Goal: Task Accomplishment & Management: Manage account settings

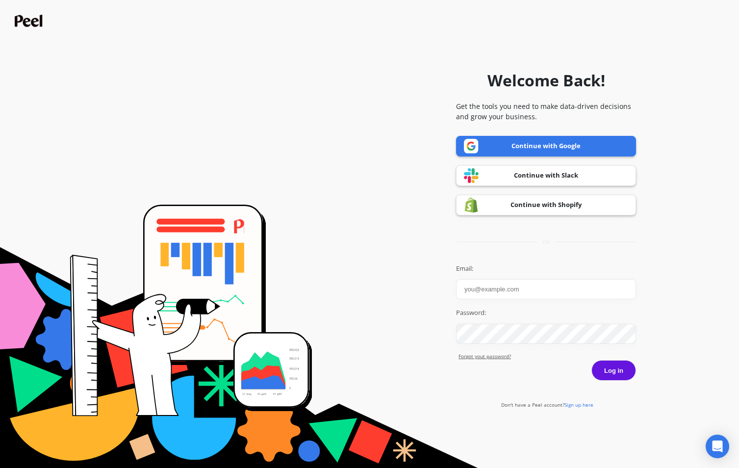
click at [521, 142] on link "Continue with Google" at bounding box center [546, 146] width 180 height 21
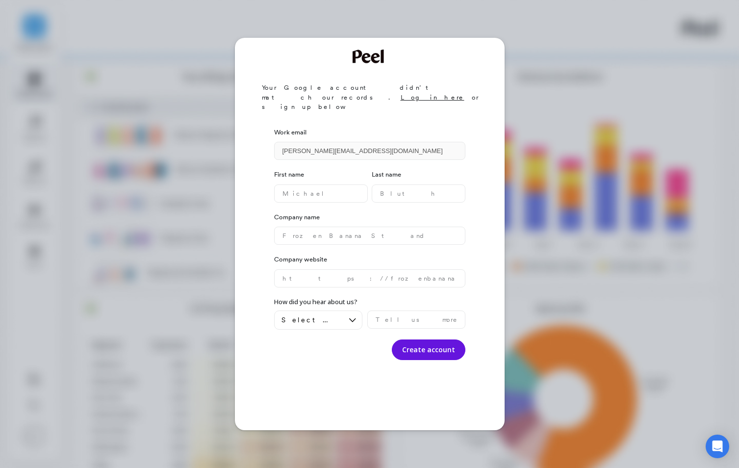
click at [207, 231] on div "Your Google account didn’t match our records. Log in here or sign up below Work…" at bounding box center [369, 234] width 739 height 468
click at [198, 118] on div "Your Google account didn’t match our records. Log in here or sign up below Work…" at bounding box center [369, 234] width 739 height 468
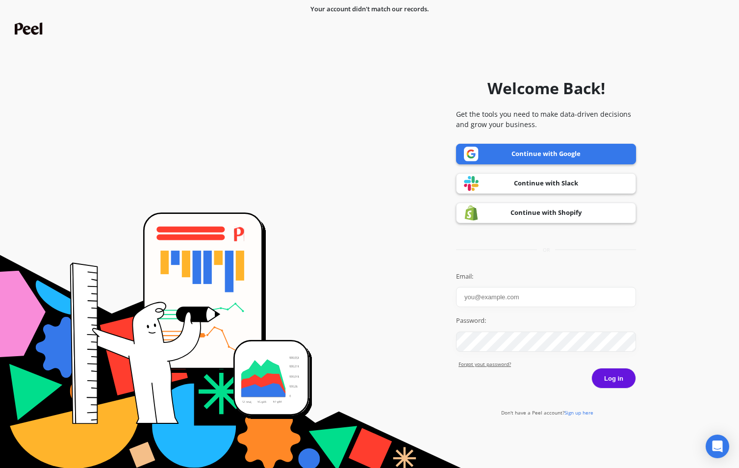
click at [577, 150] on link "Continue with Google" at bounding box center [546, 154] width 180 height 21
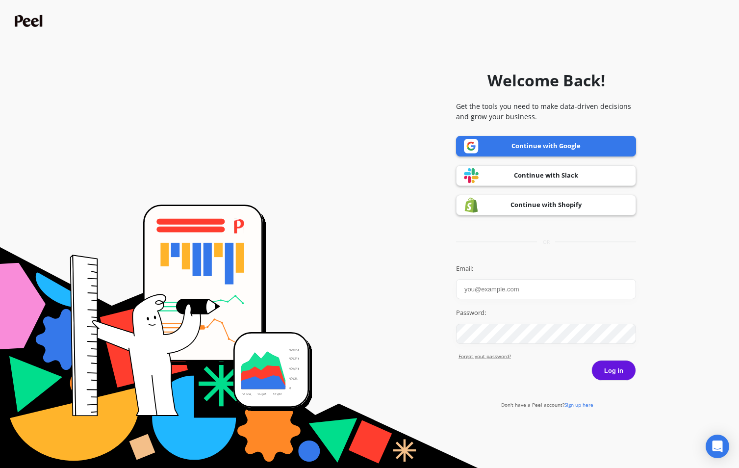
click at [527, 145] on link "Continue with Google" at bounding box center [546, 146] width 180 height 21
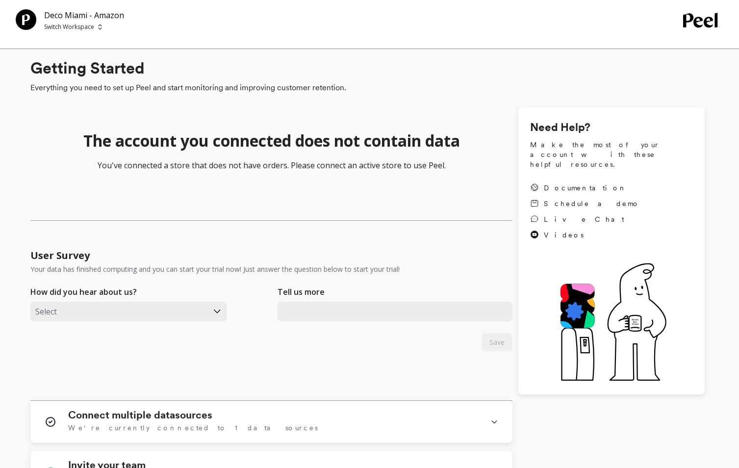
click at [695, 26] on icon at bounding box center [702, 20] width 38 height 15
click at [697, 23] on icon at bounding box center [701, 20] width 36 height 15
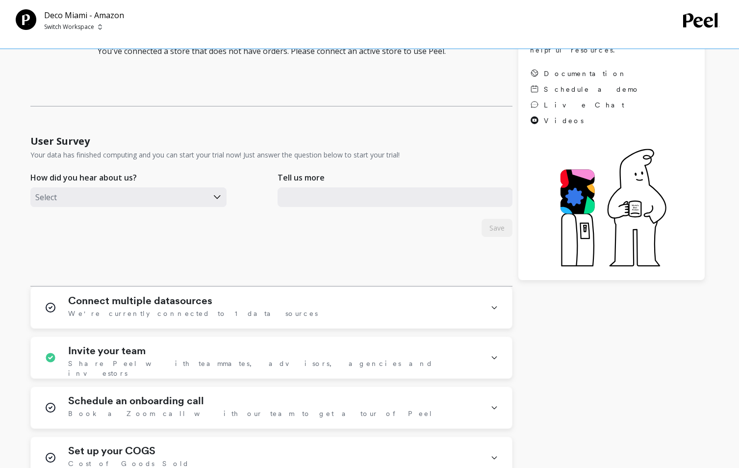
scroll to position [201, 0]
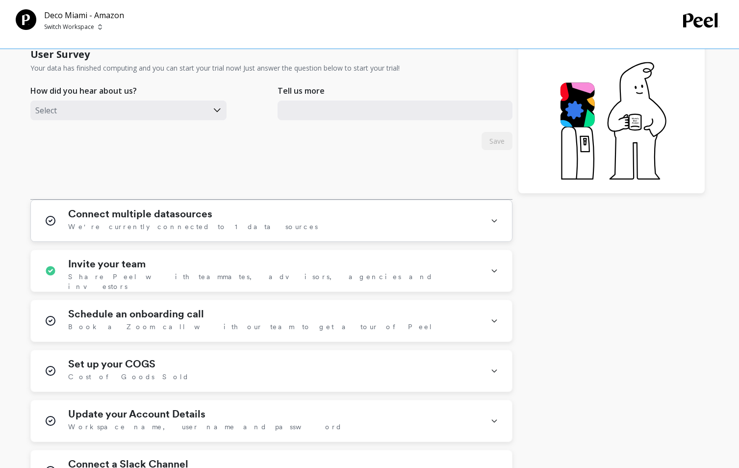
click at [173, 217] on h1 "Connect multiple datasources" at bounding box center [140, 214] width 144 height 12
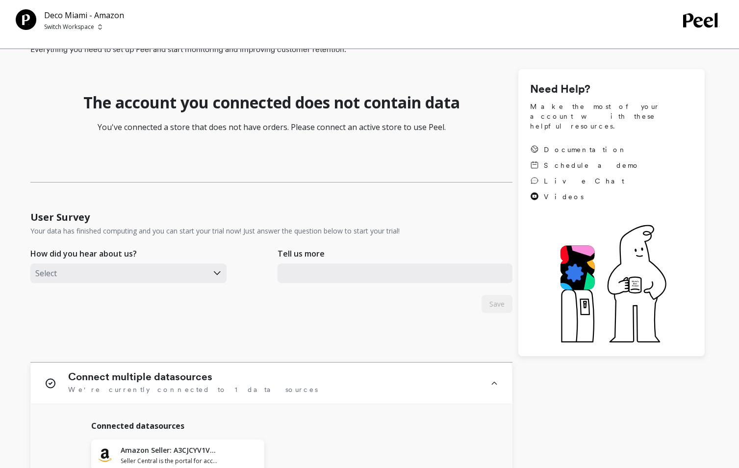
scroll to position [0, 0]
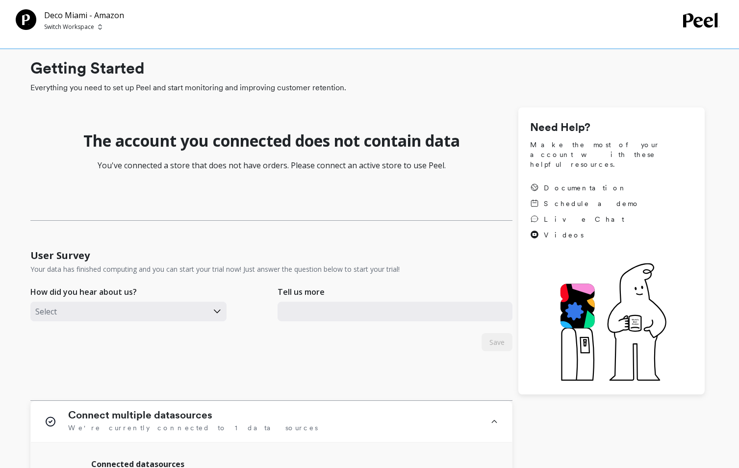
click at [693, 17] on icon at bounding box center [701, 20] width 36 height 15
click at [83, 13] on p "Deco Miami - Amazon" at bounding box center [84, 15] width 80 height 12
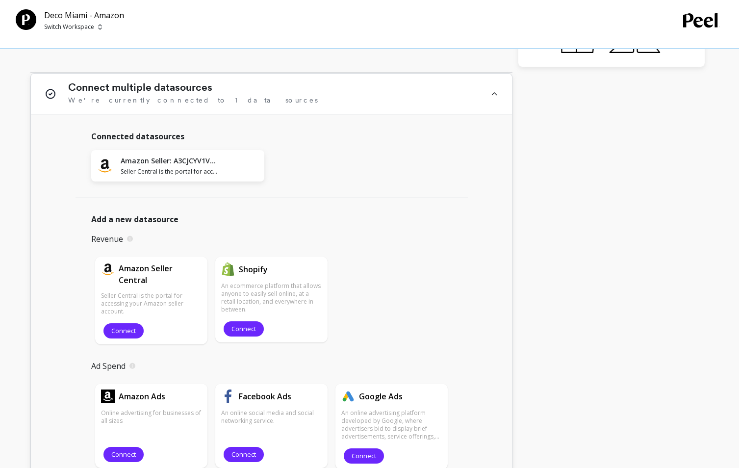
scroll to position [468, 0]
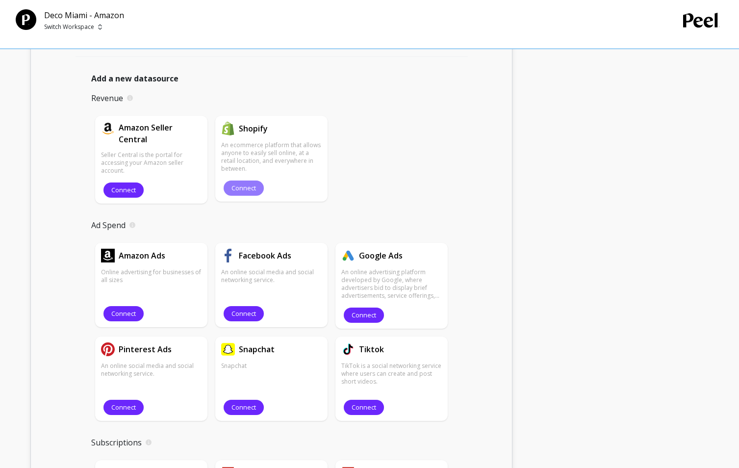
click at [249, 186] on span "Connect" at bounding box center [243, 187] width 25 height 9
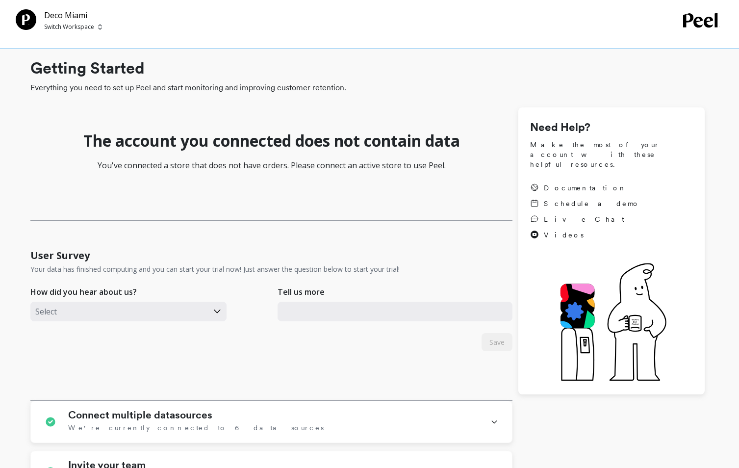
scroll to position [1, 0]
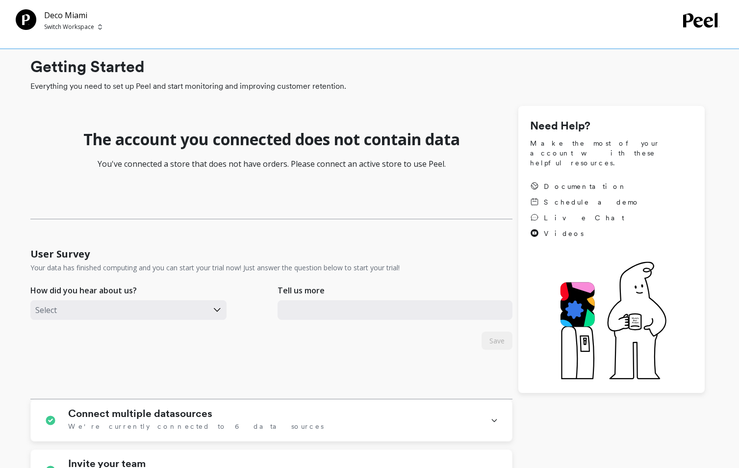
click at [82, 26] on p "Switch Workspace" at bounding box center [69, 27] width 50 height 8
click at [95, 76] on p "Deco Miami" at bounding box center [89, 74] width 39 height 10
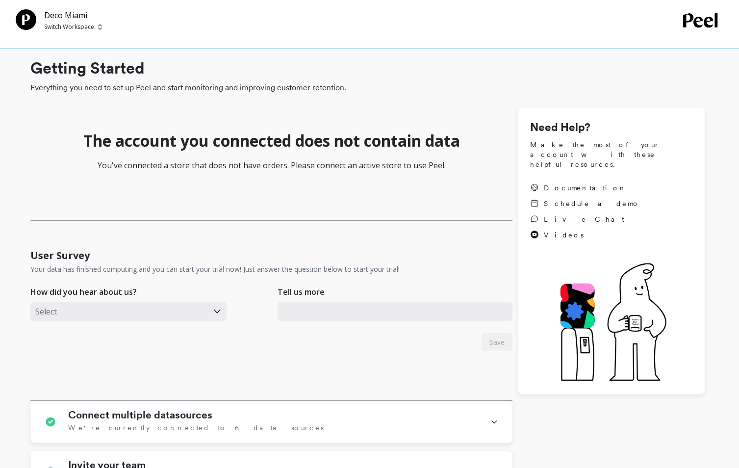
click at [83, 27] on p "Switch Workspace" at bounding box center [69, 27] width 50 height 8
click at [176, 24] on div "Deco Miami Switch Workspace" at bounding box center [349, 20] width 667 height 22
click at [168, 412] on h1 "Connect multiple datasources" at bounding box center [140, 415] width 144 height 12
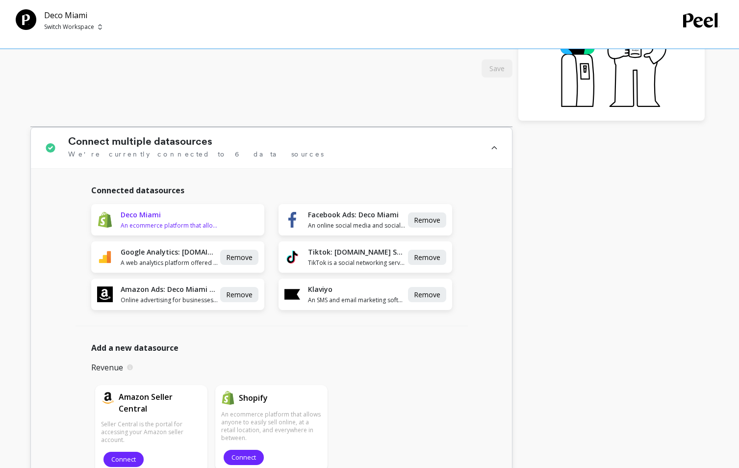
click at [136, 215] on h1 "Deco Miami" at bounding box center [170, 215] width 98 height 10
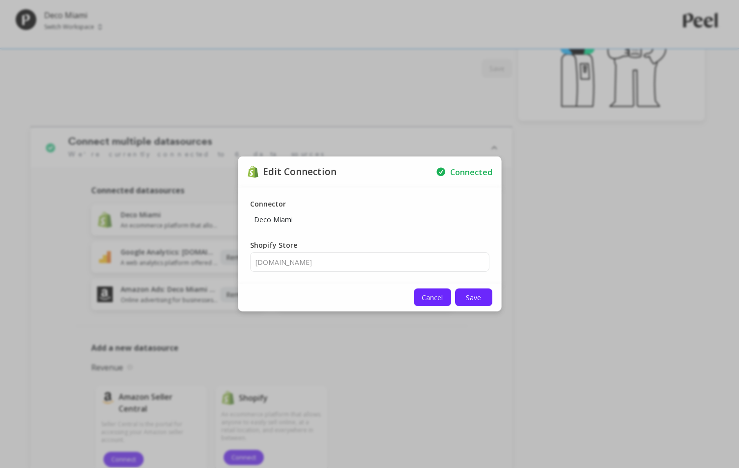
click at [434, 301] on span "Cancel" at bounding box center [431, 297] width 21 height 9
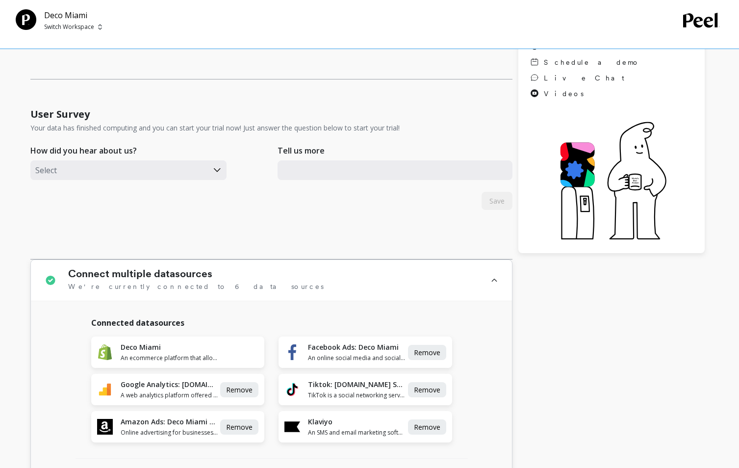
scroll to position [0, 0]
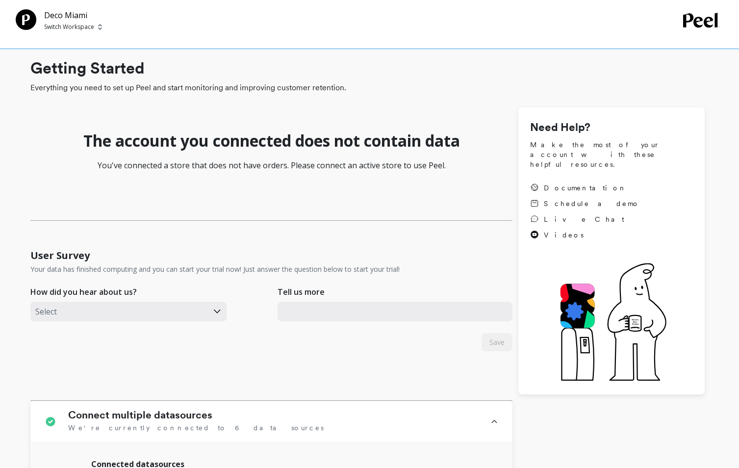
click at [98, 62] on h1 "Getting Started" at bounding box center [367, 68] width 674 height 24
click at [69, 12] on p "Deco Miami" at bounding box center [73, 15] width 58 height 12
click at [68, 33] on div "Deco Miami Switch Workspace" at bounding box center [369, 24] width 739 height 49
click at [694, 29] on div "Deco Miami Switch Workspace" at bounding box center [367, 20] width 703 height 22
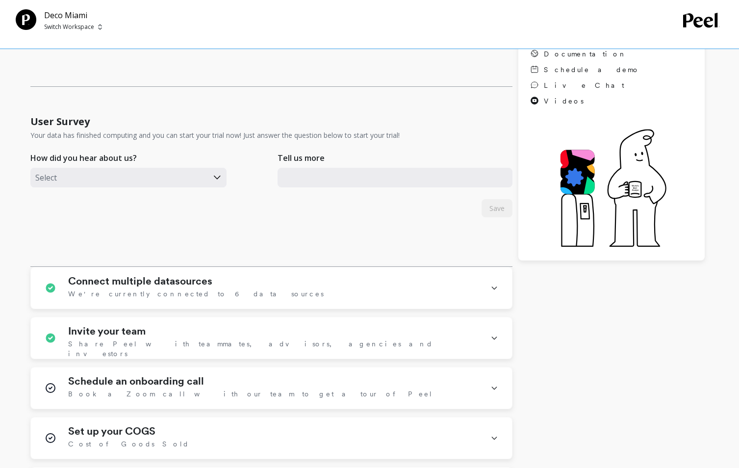
scroll to position [335, 0]
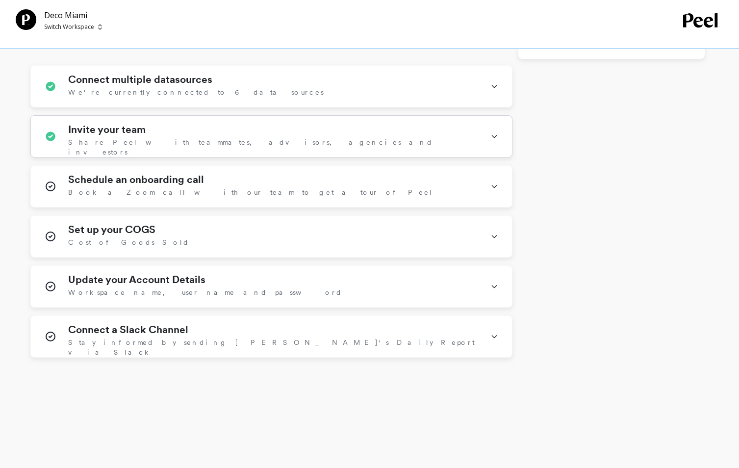
click at [161, 139] on span "Share Peel with teammates, advisors, agencies and investors" at bounding box center [273, 147] width 410 height 20
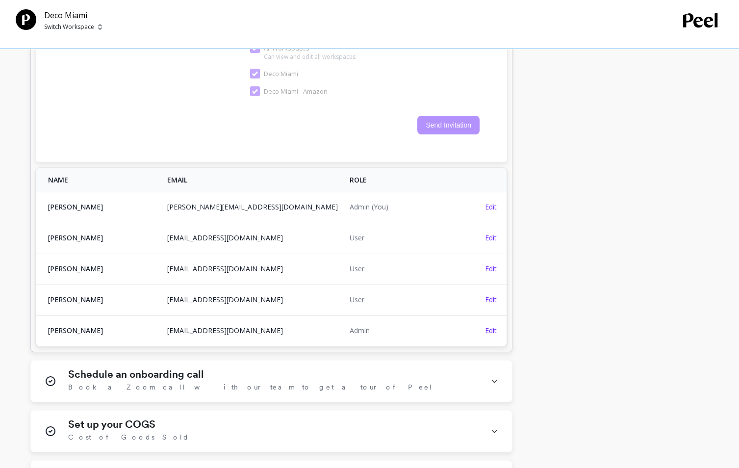
scroll to position [660, 0]
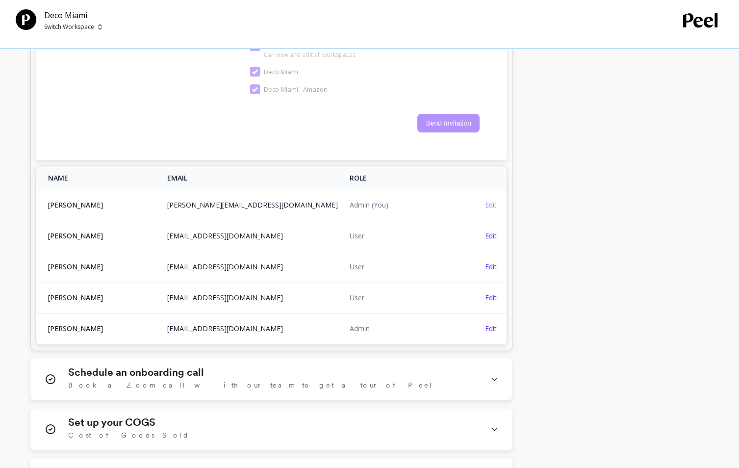
click at [492, 200] on span "Edit" at bounding box center [491, 204] width 12 height 9
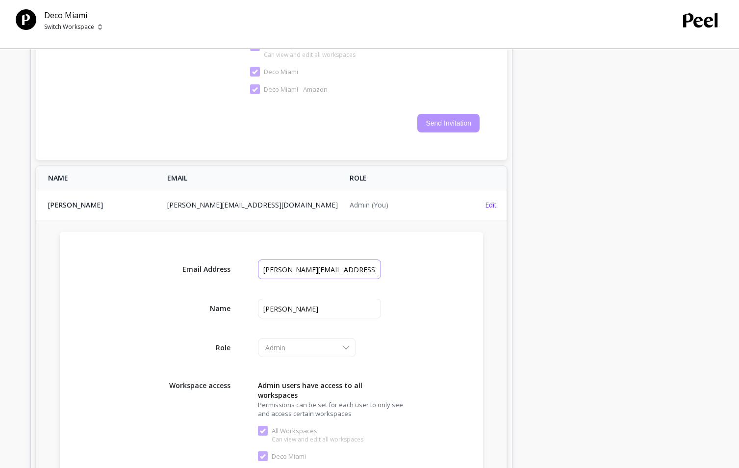
click at [324, 263] on input "input" at bounding box center [319, 269] width 123 height 20
type input "[PERSON_NAME][EMAIL_ADDRESS][DOMAIN_NAME]"
click at [597, 277] on div "The account you connected does not contain data You've connected a store that d…" at bounding box center [367, 166] width 674 height 1437
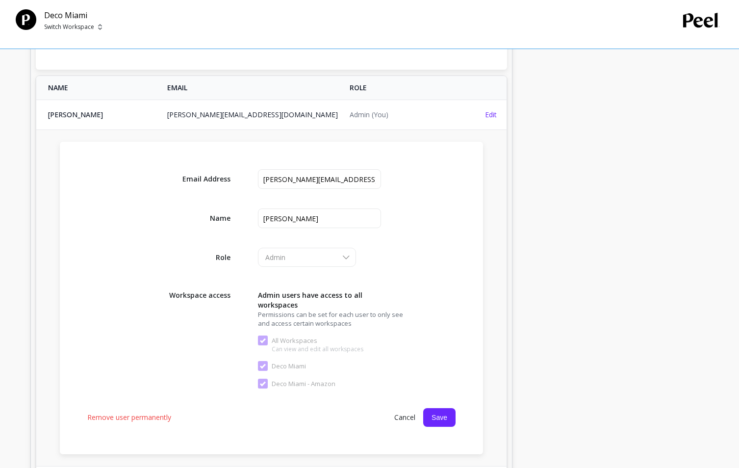
scroll to position [755, 0]
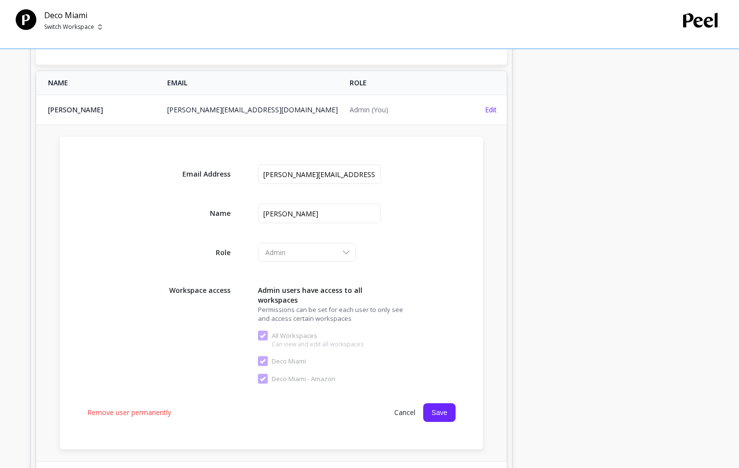
click at [438, 392] on div "Email Address Name Role Admin Workspace access Admin users have access to all w…" at bounding box center [271, 293] width 423 height 312
click at [438, 403] on button "Save" at bounding box center [439, 412] width 32 height 19
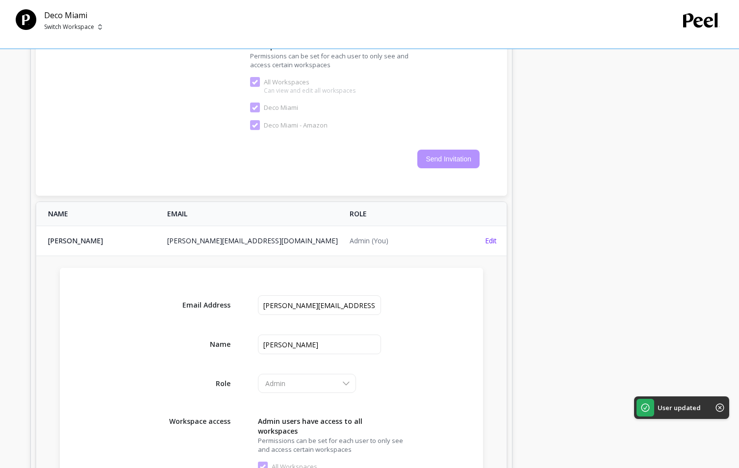
scroll to position [784, 0]
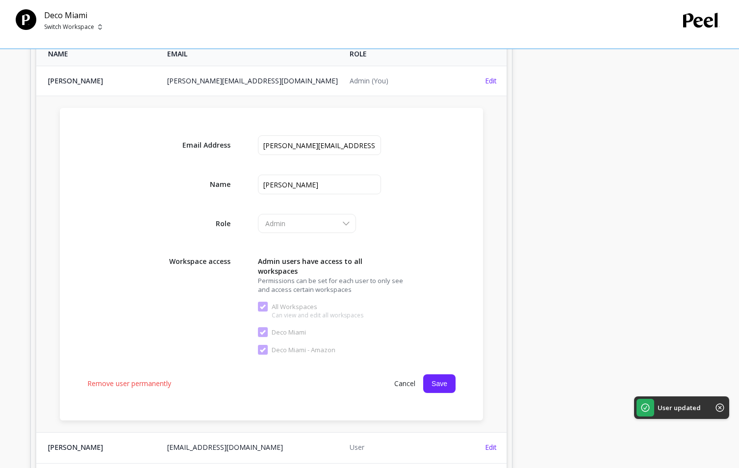
click at [402, 376] on span "Cancel" at bounding box center [404, 383] width 37 height 18
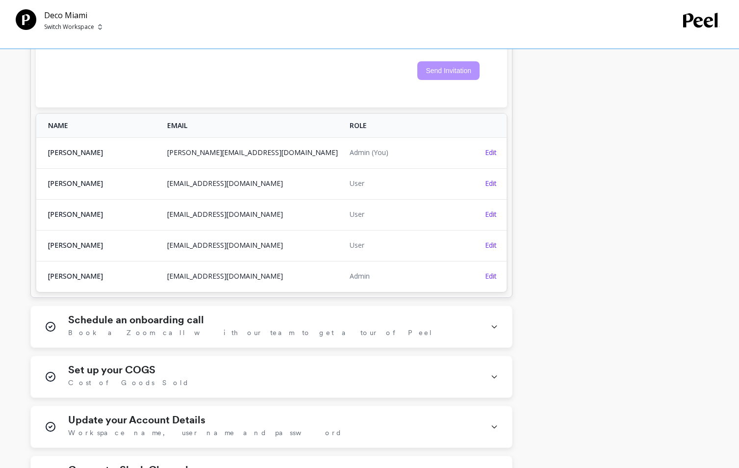
scroll to position [703, 0]
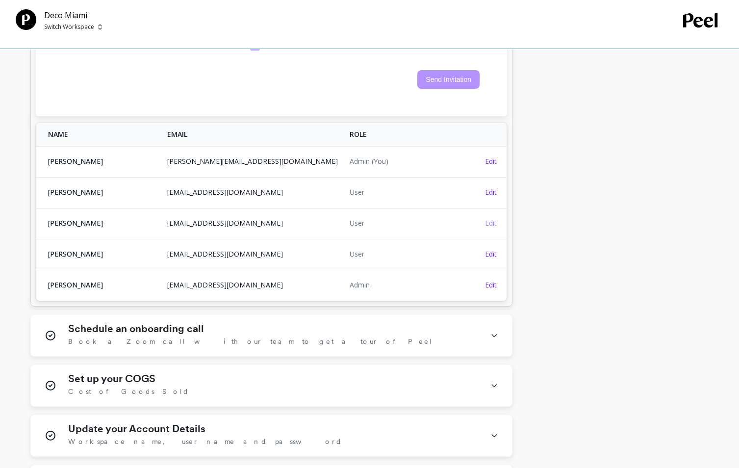
click at [491, 218] on span "Edit" at bounding box center [491, 222] width 12 height 9
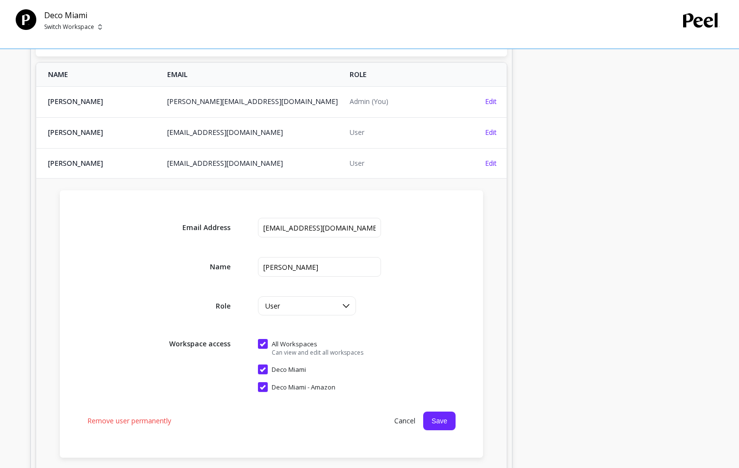
scroll to position [857, 0]
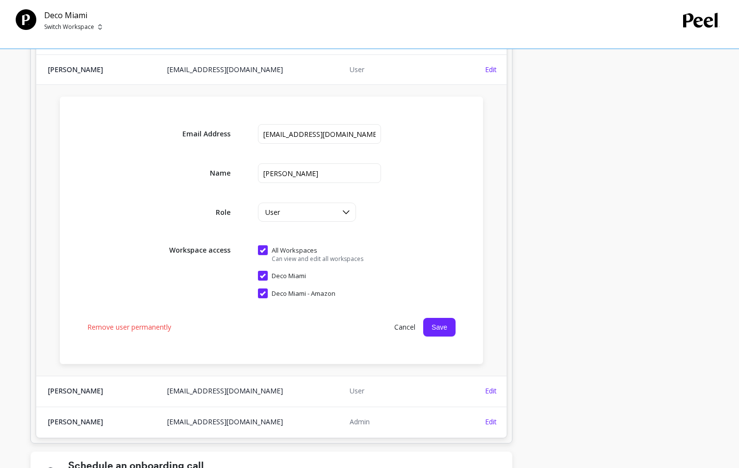
click at [139, 322] on span "Remove user permanently" at bounding box center [129, 327] width 84 height 10
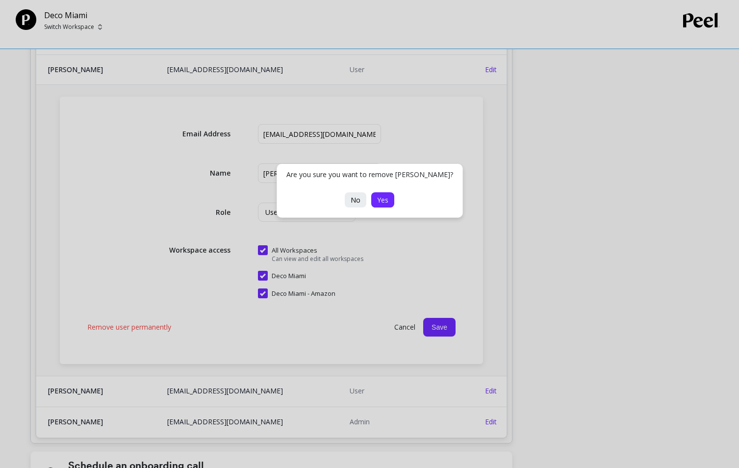
click at [376, 202] on button "Yes" at bounding box center [382, 199] width 23 height 15
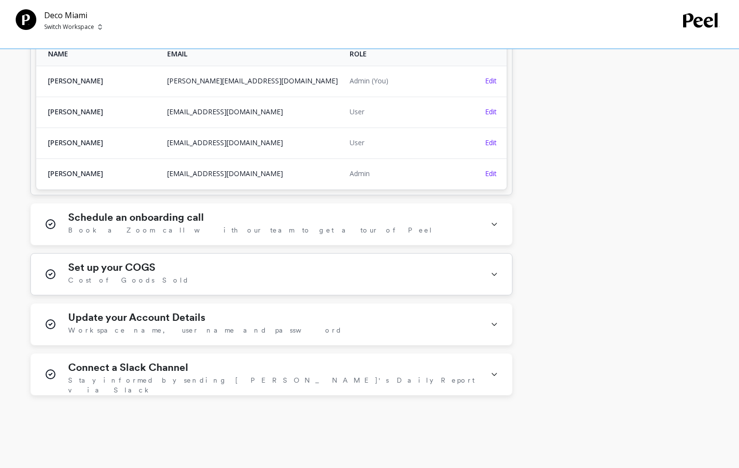
scroll to position [725, 0]
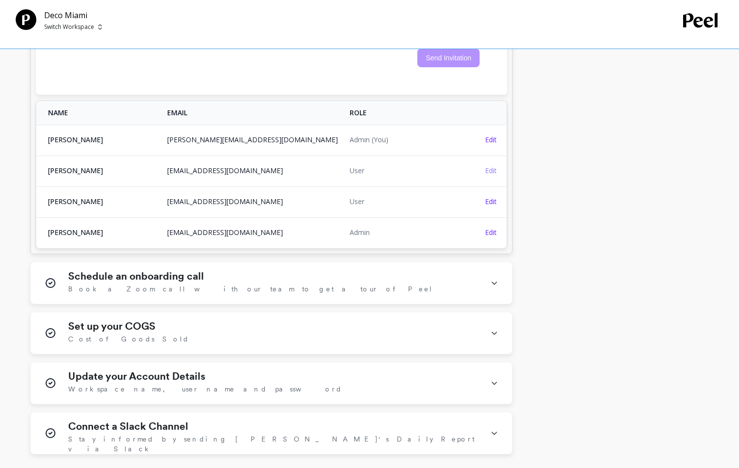
click at [489, 166] on span "Edit" at bounding box center [491, 170] width 12 height 9
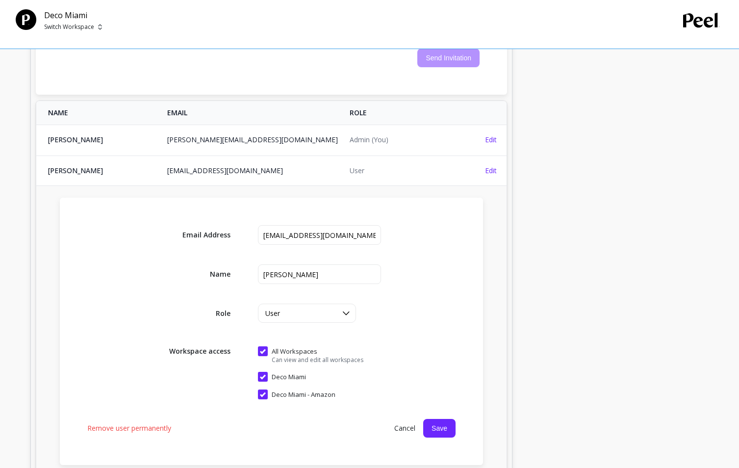
click at [152, 423] on span "Remove user permanently" at bounding box center [129, 428] width 84 height 10
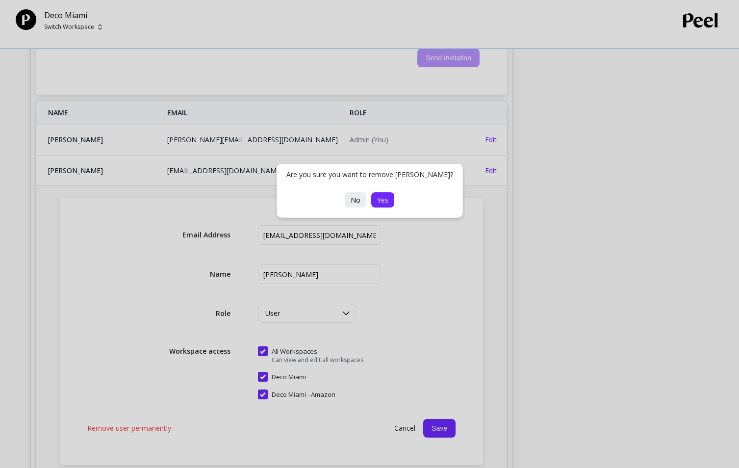
click at [388, 199] on button "Yes" at bounding box center [382, 199] width 23 height 15
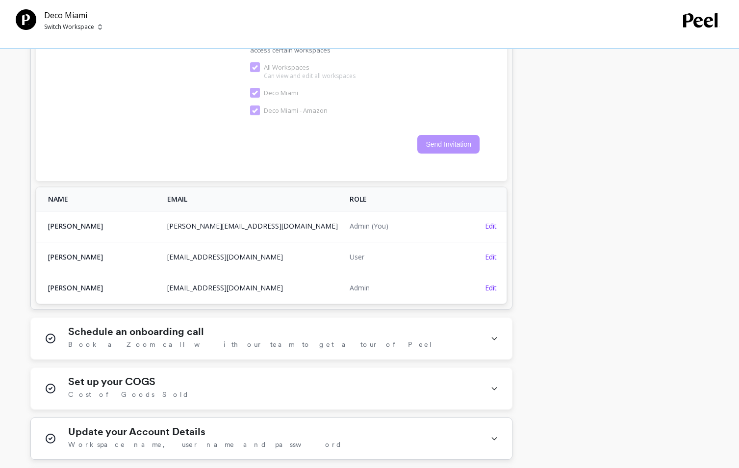
scroll to position [638, 0]
click at [488, 253] on span "Edit" at bounding box center [491, 257] width 12 height 9
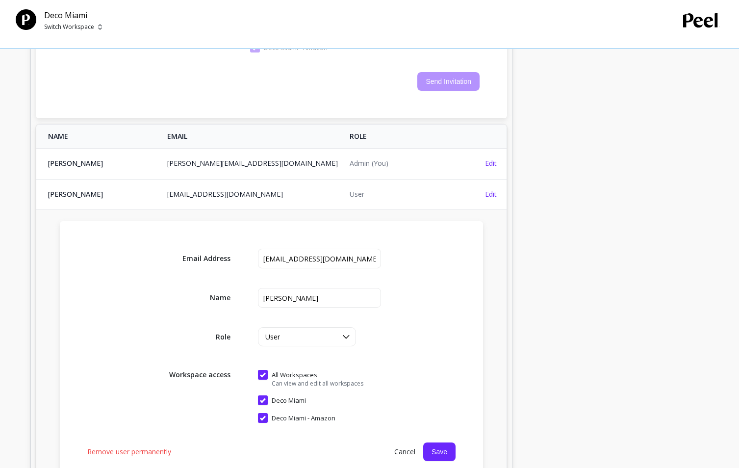
scroll to position [801, 0]
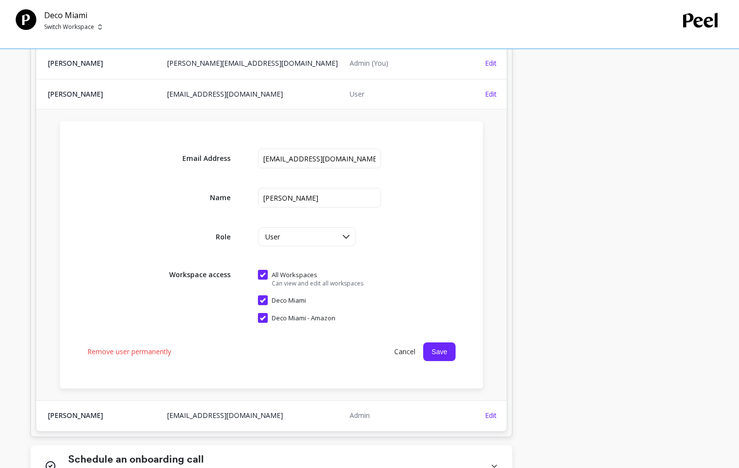
click at [148, 346] on span "Remove user permanently" at bounding box center [129, 351] width 84 height 10
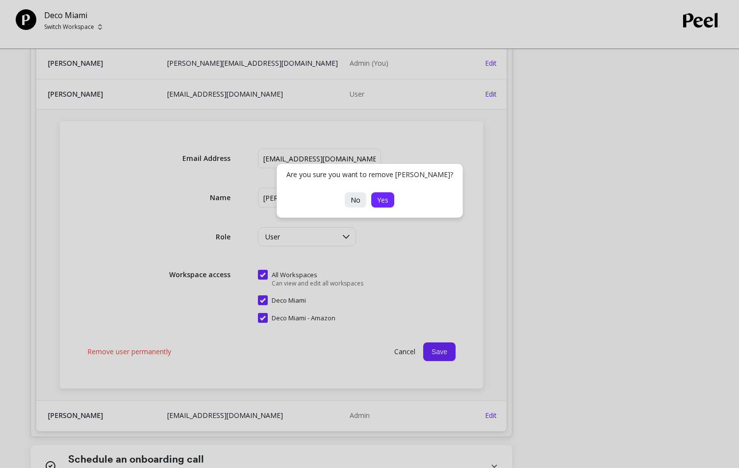
click at [386, 198] on span "Yes" at bounding box center [382, 199] width 11 height 9
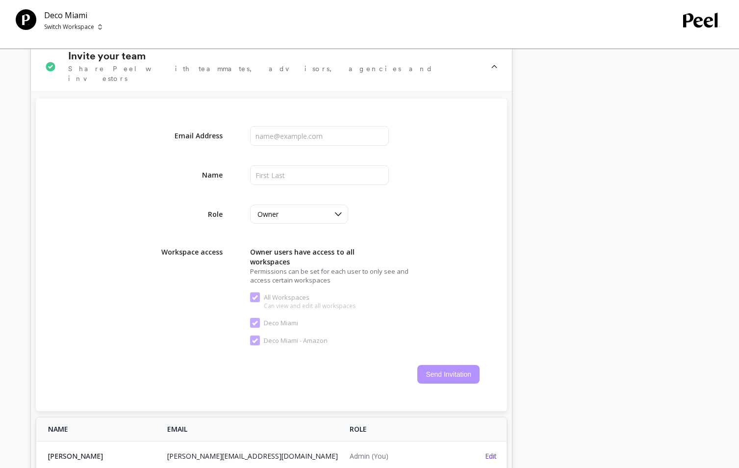
scroll to position [396, 0]
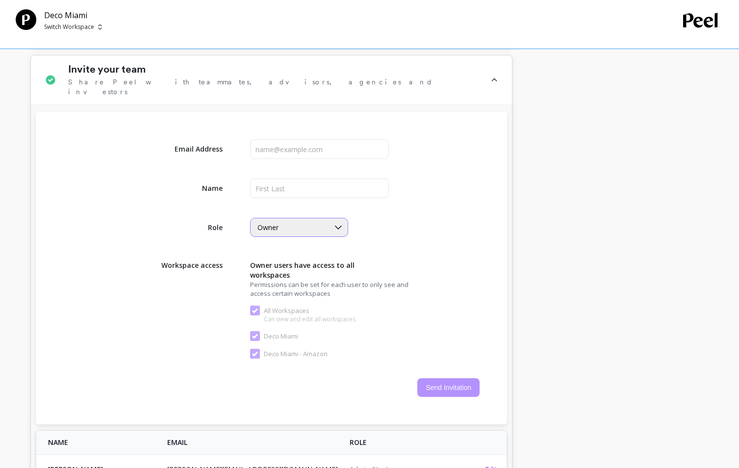
click at [289, 223] on div "Owner" at bounding box center [293, 227] width 72 height 9
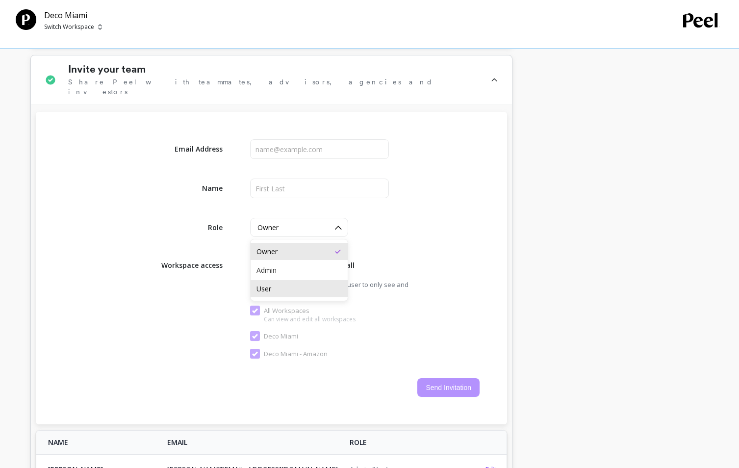
click at [279, 284] on div "User" at bounding box center [298, 288] width 85 height 9
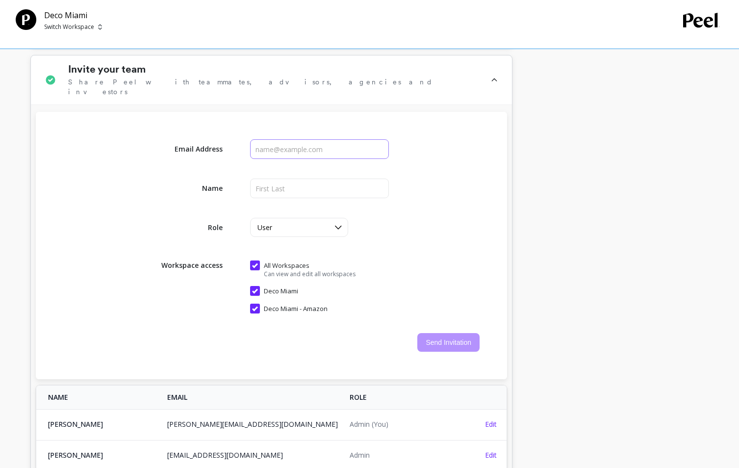
click at [316, 139] on input "input" at bounding box center [319, 149] width 139 height 20
paste input "[EMAIL_ADDRESS][DOMAIN_NAME]"
type input "[EMAIL_ADDRESS][DOMAIN_NAME]"
click at [278, 180] on input "input" at bounding box center [319, 188] width 139 height 20
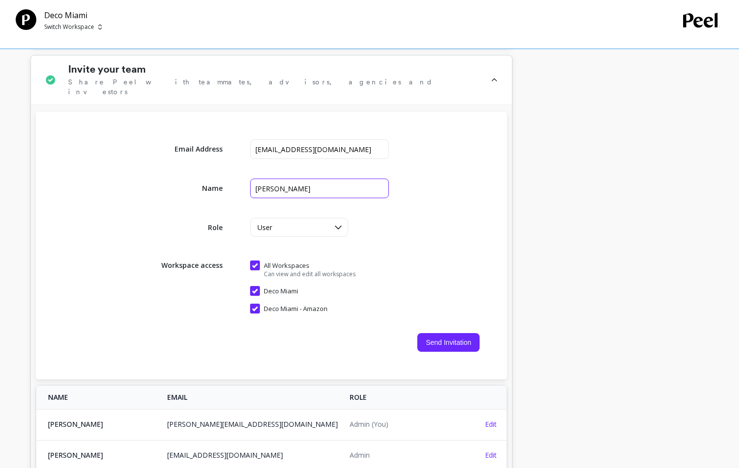
type input "[PERSON_NAME]"
click at [295, 303] on Amazon "Deco Miami - Amazon" at bounding box center [288, 308] width 77 height 10
checkbox Amazon "false"
checkbox Workspaces "false"
